Goal: Transaction & Acquisition: Purchase product/service

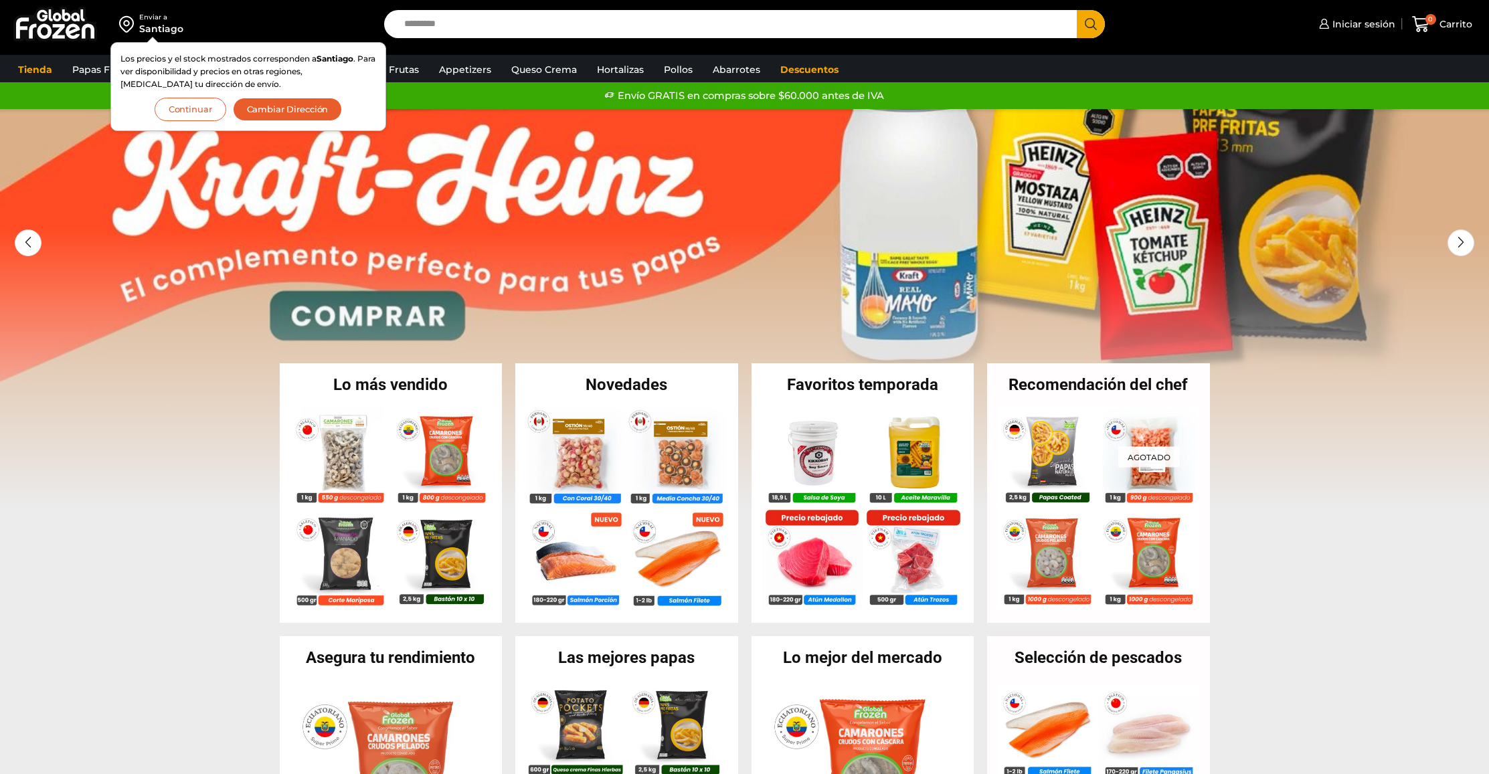
click at [187, 108] on button "Continuar" at bounding box center [191, 109] width 72 height 23
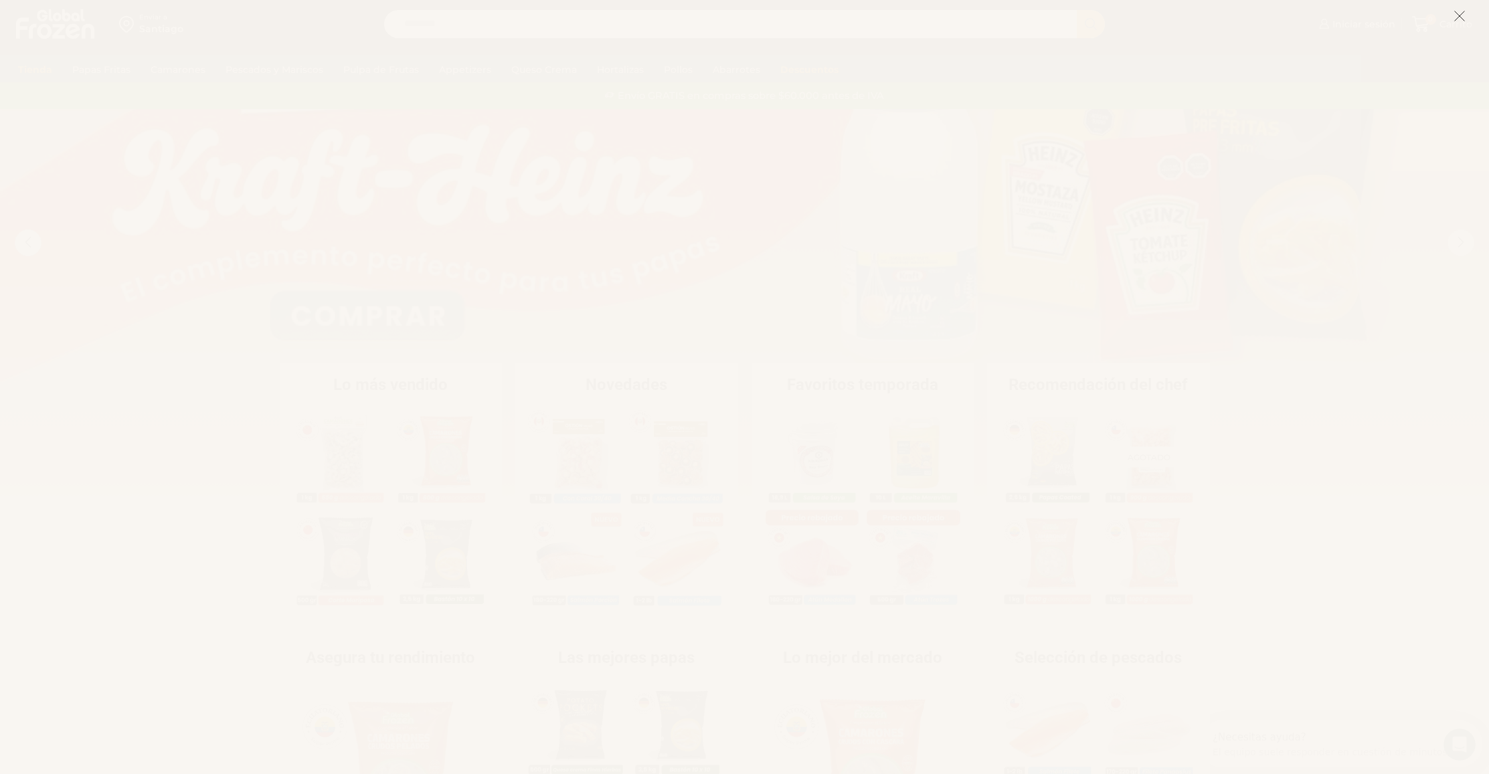
click at [1457, 22] on button at bounding box center [1459, 15] width 12 height 29
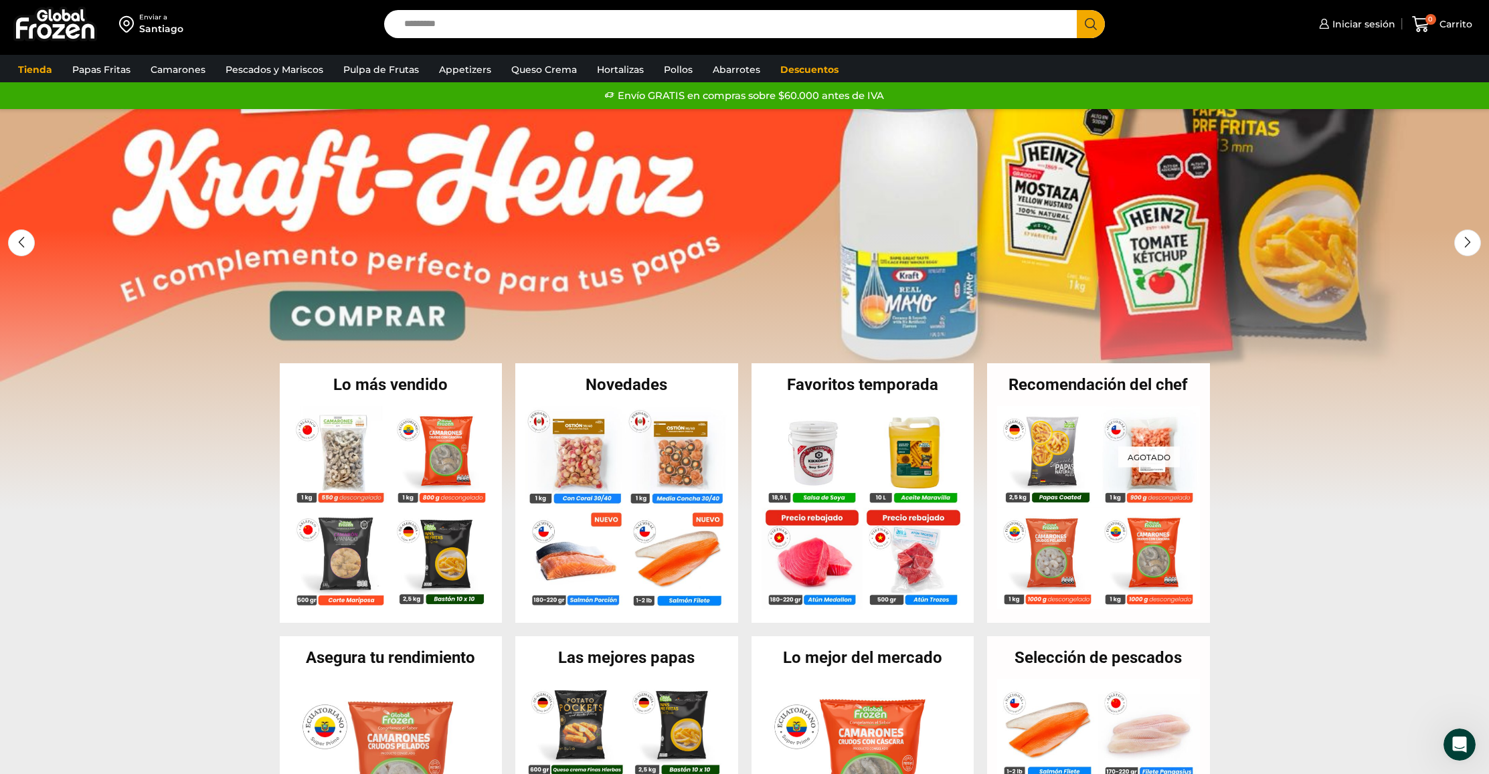
scroll to position [2, 0]
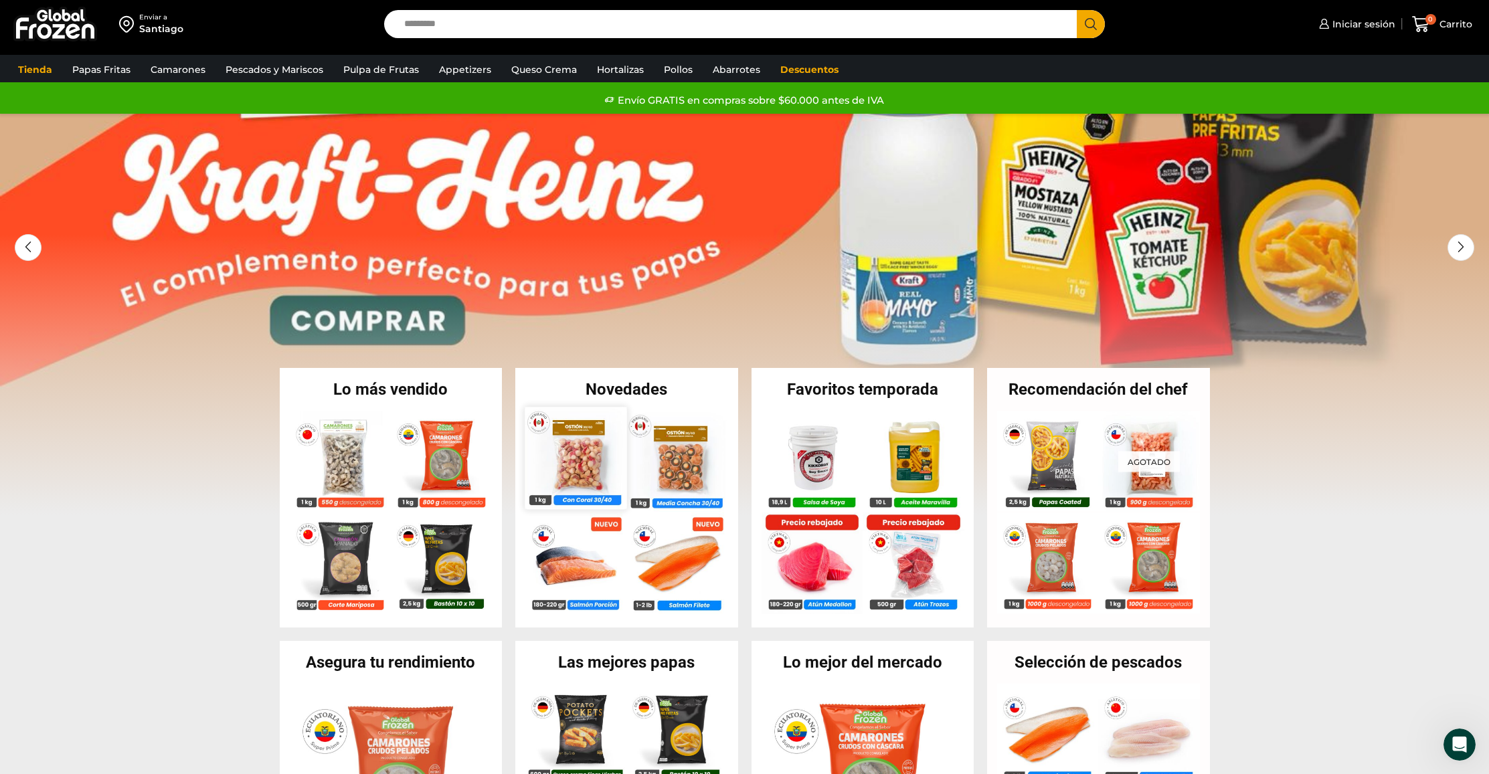
click at [567, 476] on img at bounding box center [576, 458] width 102 height 102
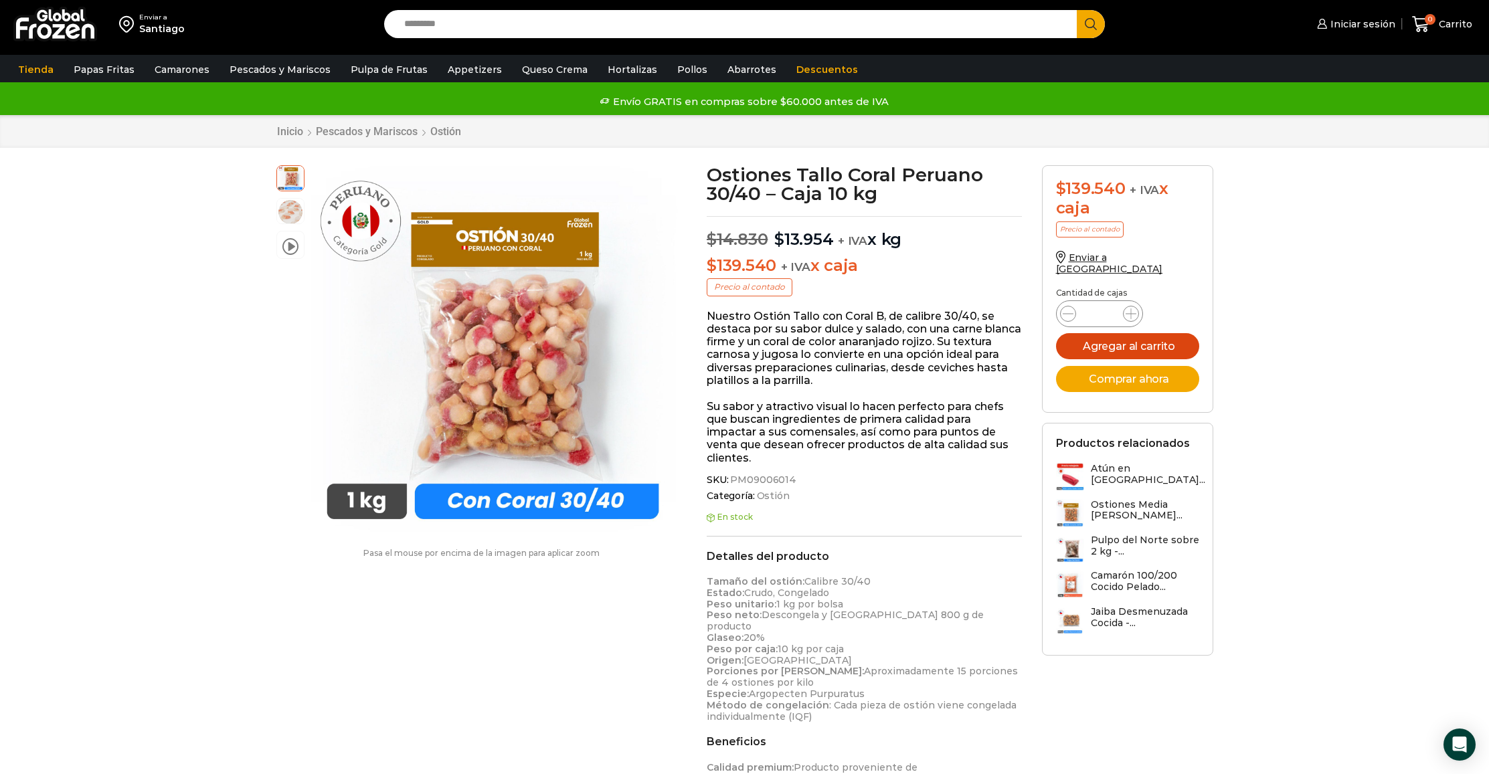
click at [1130, 337] on button "Agregar al carrito" at bounding box center [1127, 346] width 143 height 26
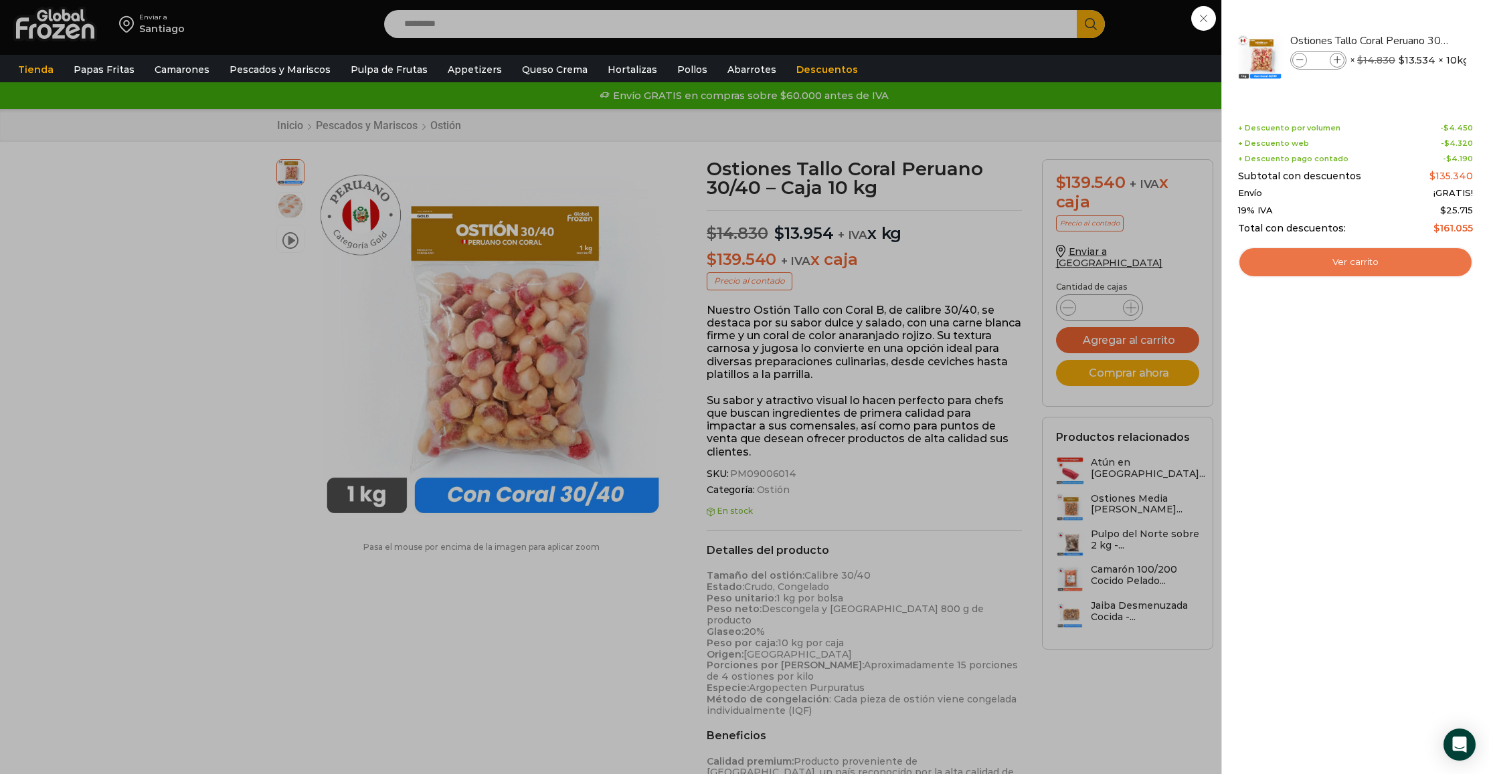
click at [1364, 258] on link "Ver carrito" at bounding box center [1355, 262] width 235 height 31
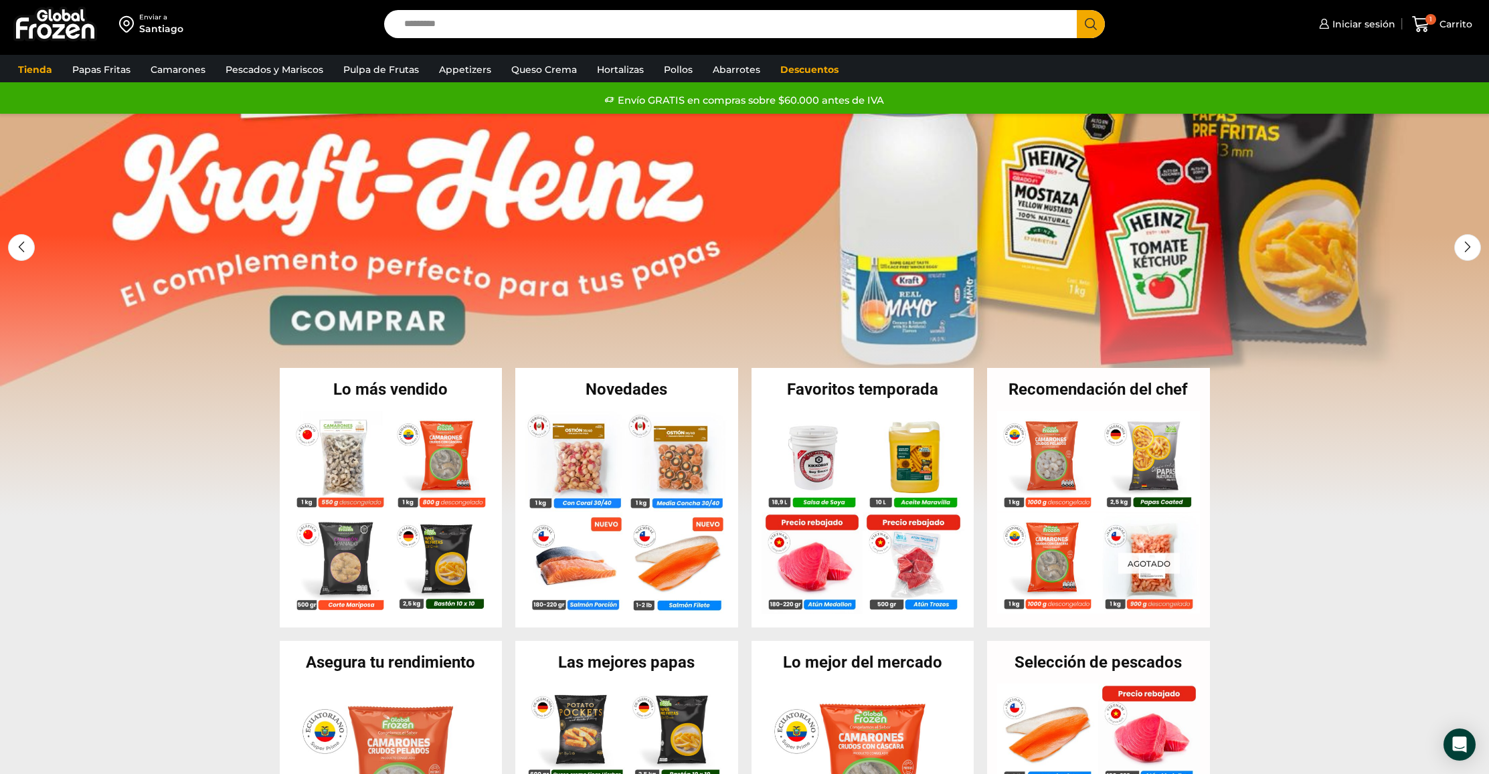
click at [396, 315] on link "1 / 2" at bounding box center [744, 314] width 1489 height 401
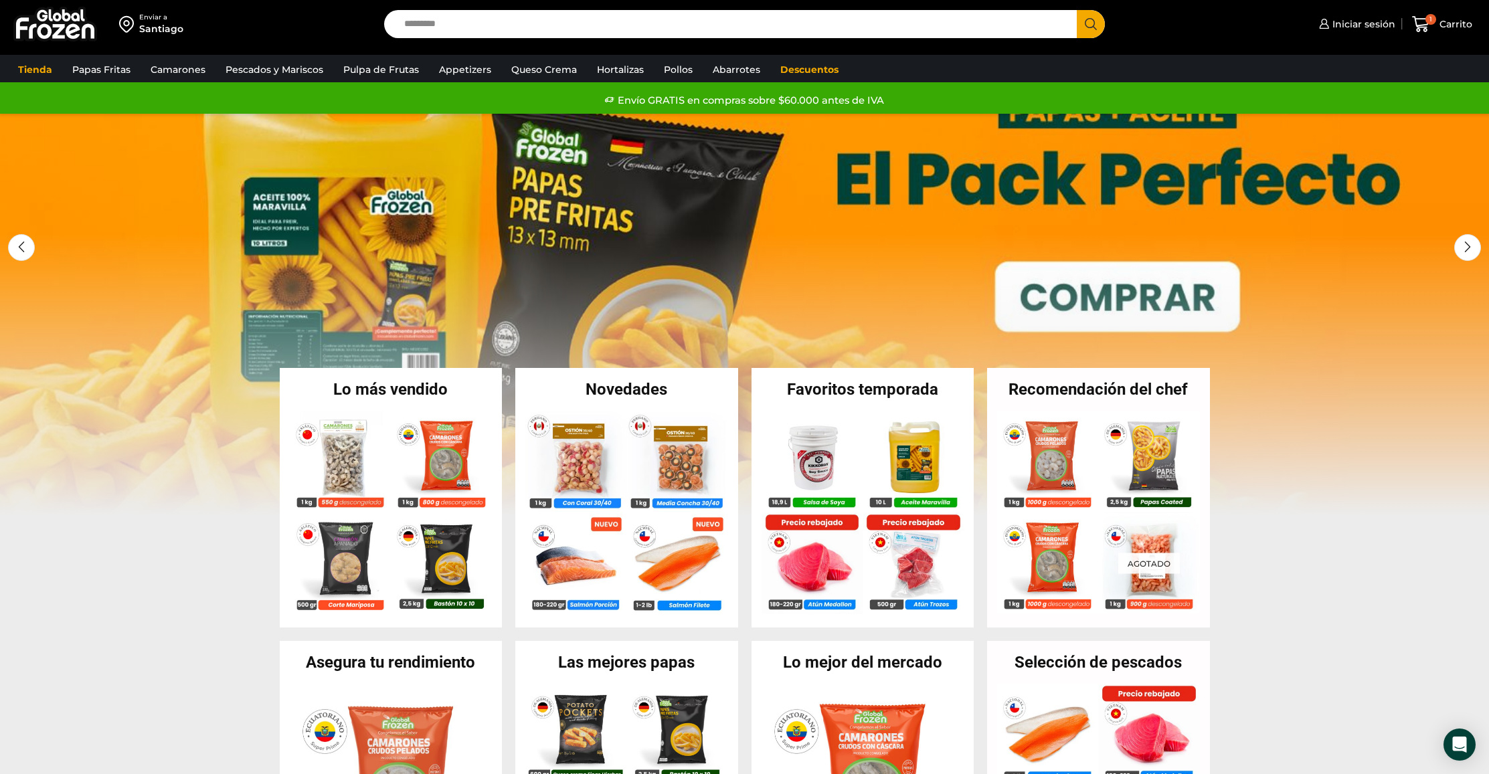
click at [1132, 296] on link "2 / 2" at bounding box center [744, 314] width 1489 height 401
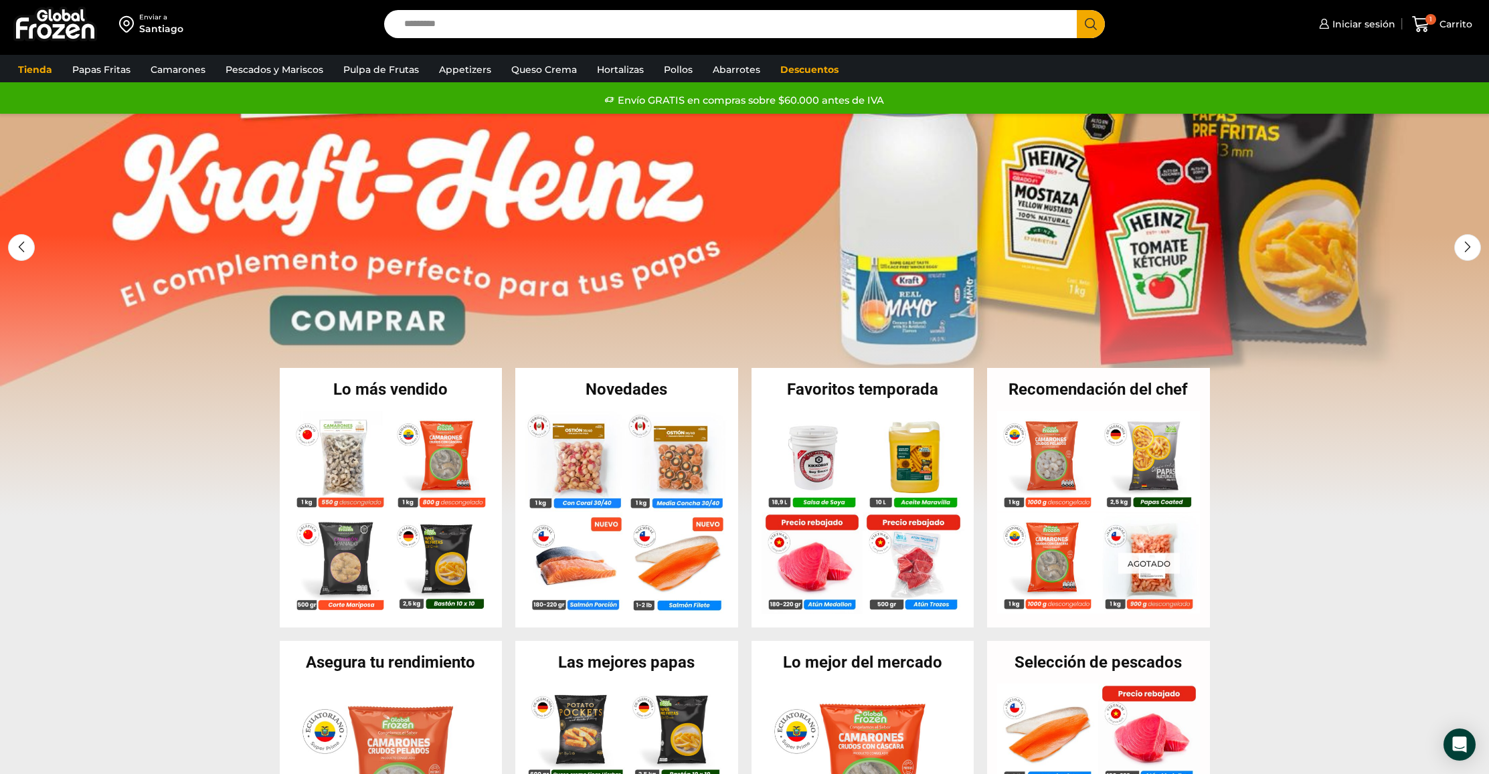
click at [375, 332] on link "1 / 2" at bounding box center [744, 314] width 1489 height 401
